Goal: Information Seeking & Learning: Check status

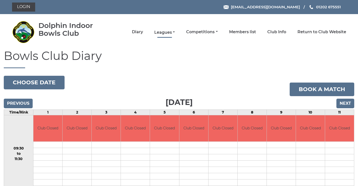
click at [169, 33] on link "Leagues" at bounding box center [164, 33] width 21 height 6
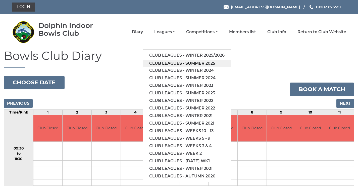
click at [162, 63] on link "Club leagues - Summer 2025" at bounding box center [187, 64] width 88 height 8
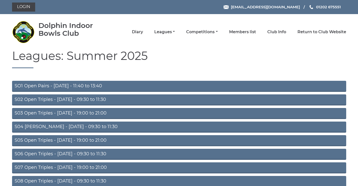
scroll to position [40, 0]
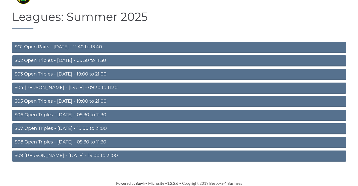
click at [33, 153] on link "S09 [PERSON_NAME] - [DATE] - 19:00 to 21:00" at bounding box center [179, 155] width 334 height 11
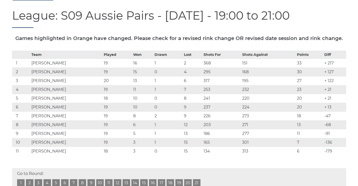
scroll to position [117, 0]
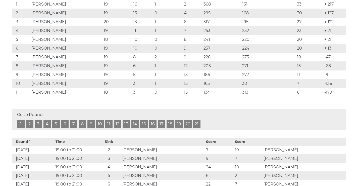
click at [198, 128] on link "21" at bounding box center [197, 124] width 8 height 8
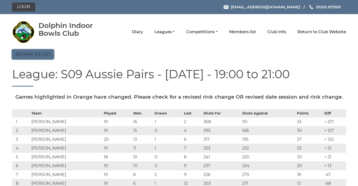
click at [39, 57] on link "Return to list" at bounding box center [33, 55] width 42 height 10
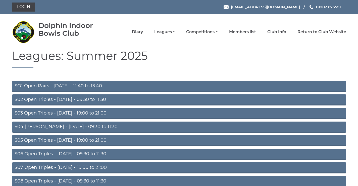
scroll to position [40, 0]
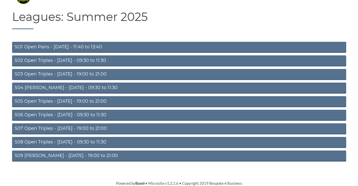
click at [49, 140] on link "S08 Open Triples - [DATE] - 09:30 to 11:30" at bounding box center [179, 142] width 334 height 11
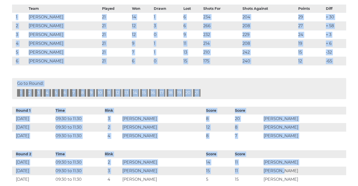
scroll to position [142, 0]
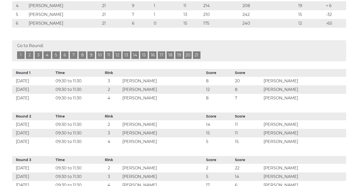
drag, startPoint x: 16, startPoint y: 133, endPoint x: 362, endPoint y: 46, distance: 356.5
copy table "Team Played Won Drawn Lost Shots For Shots Against Points Diff"
click at [55, 77] on th "Round 1" at bounding box center [33, 73] width 42 height 8
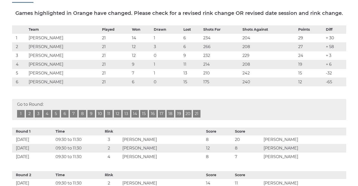
scroll to position [25, 0]
